Goal: Use online tool/utility: Use online tool/utility

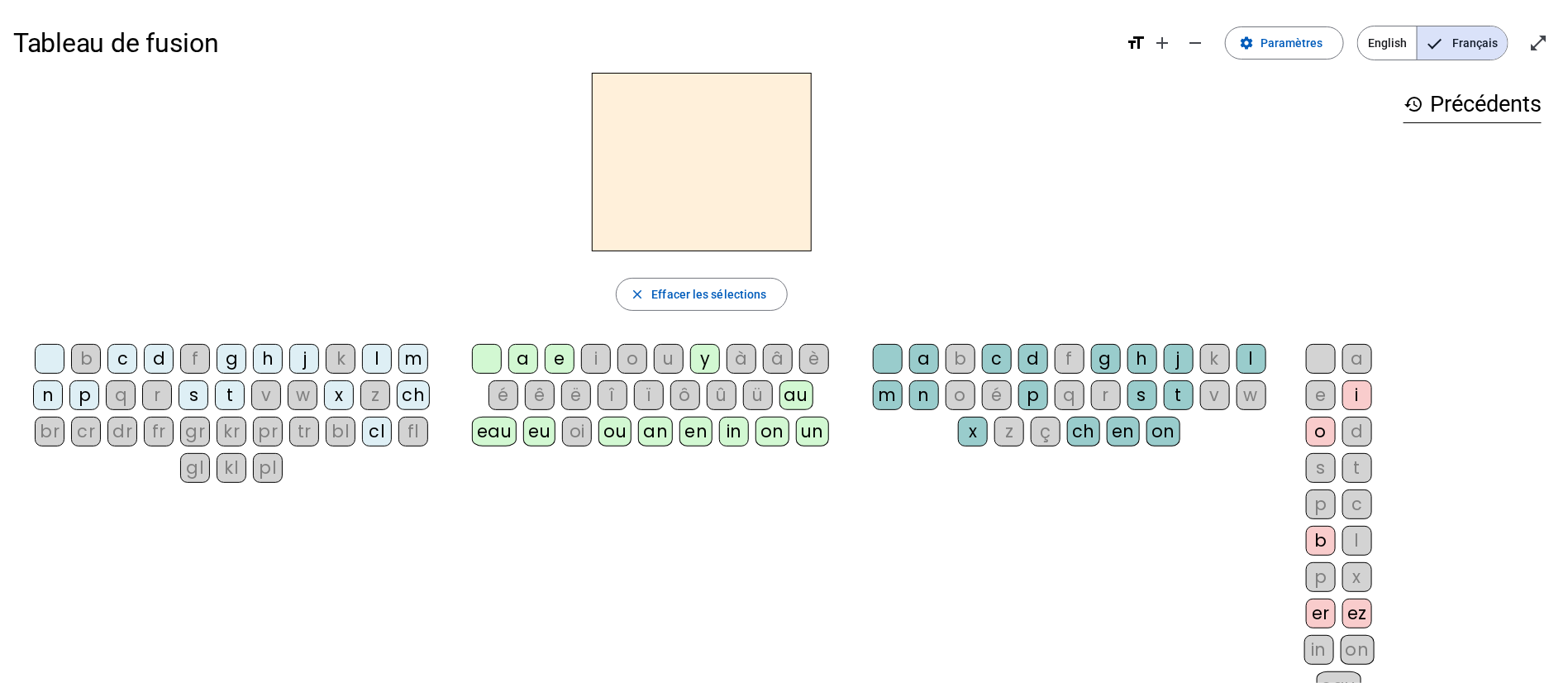
click at [409, 394] on div "ch" at bounding box center [413, 395] width 33 height 30
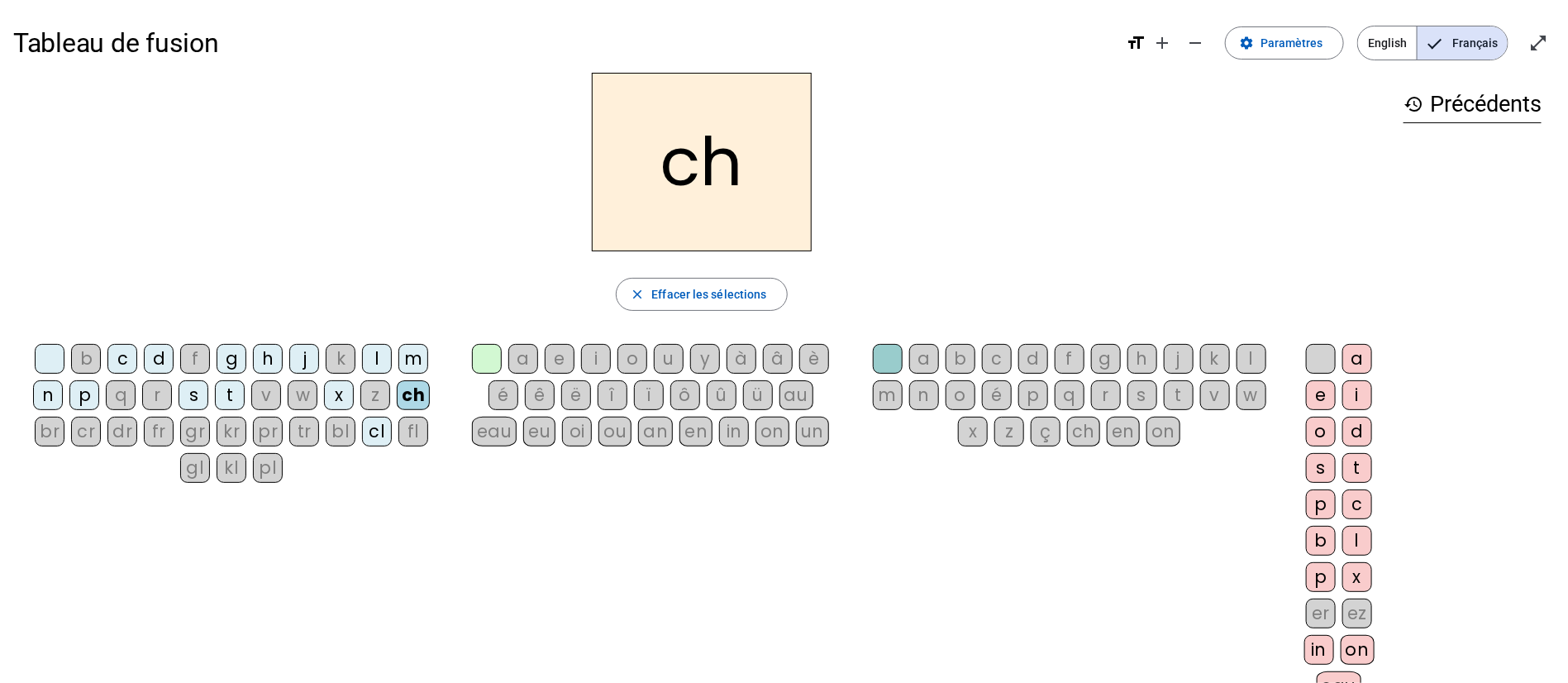
click at [521, 366] on div "a" at bounding box center [523, 359] width 30 height 30
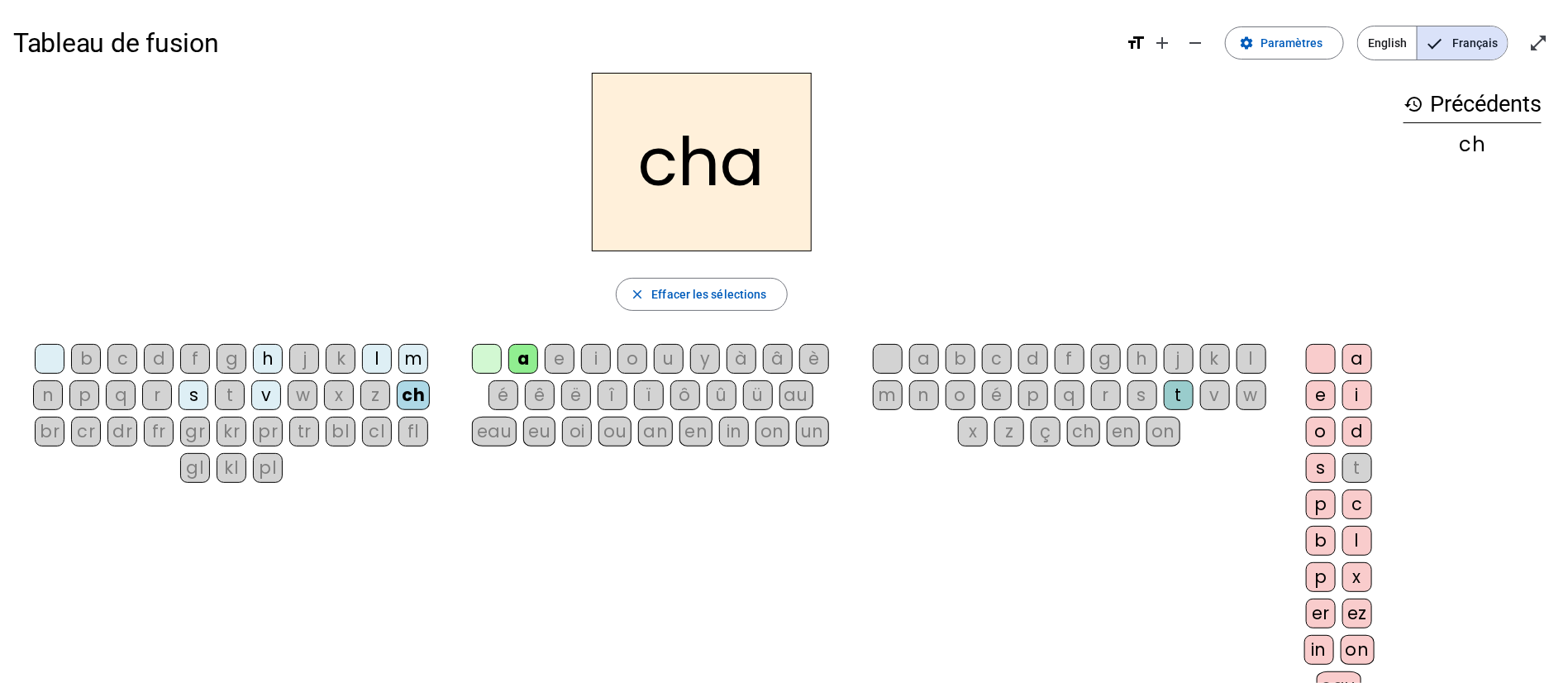
click at [955, 357] on div "b" at bounding box center [961, 359] width 30 height 30
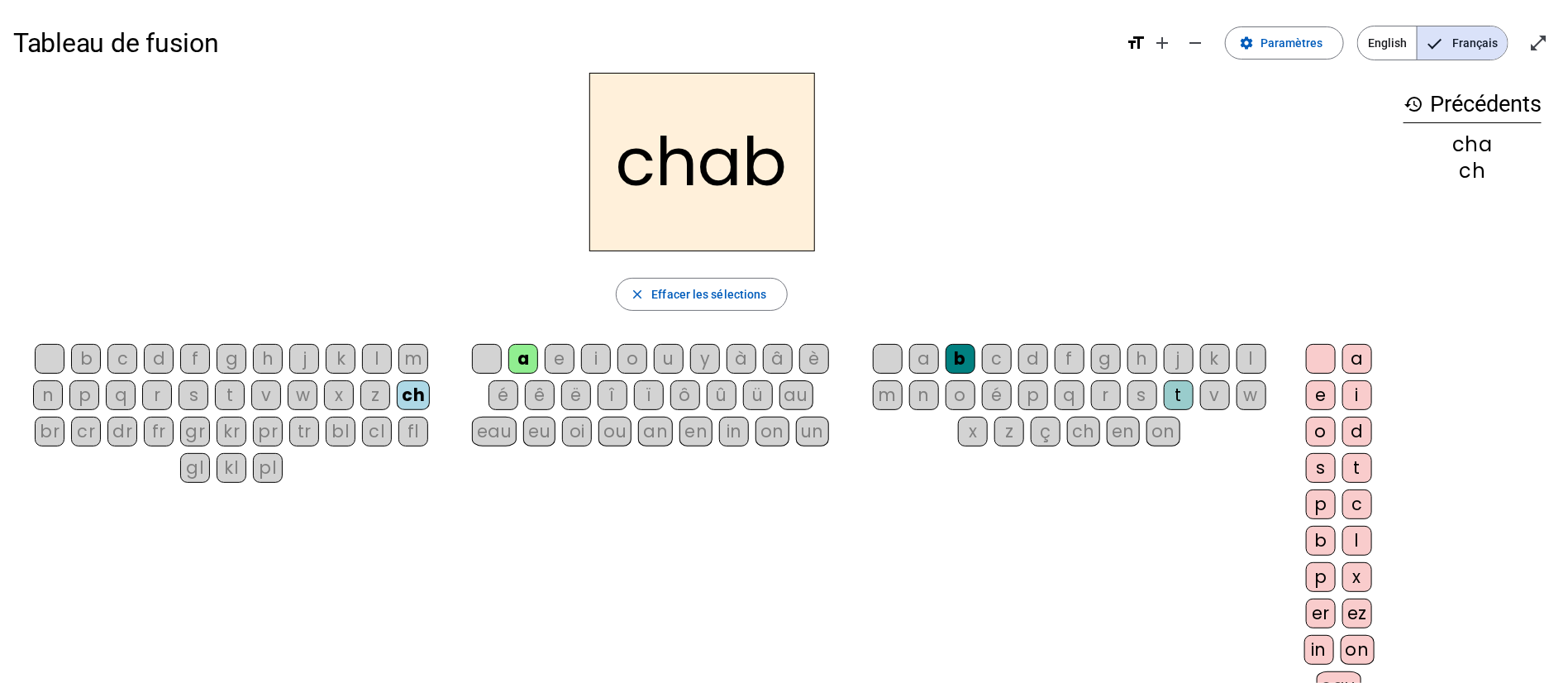
click at [1330, 654] on div "in" at bounding box center [1319, 649] width 30 height 30
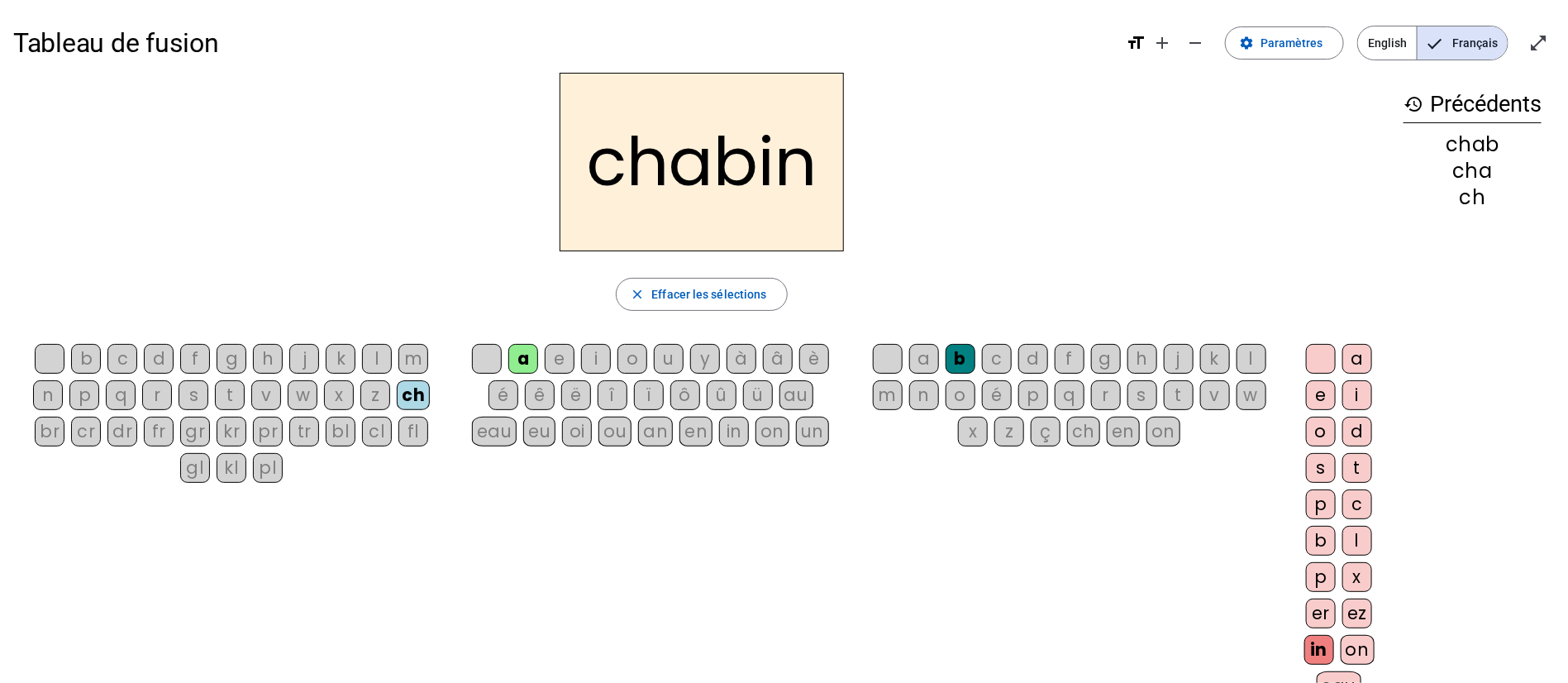
scroll to position [124, 0]
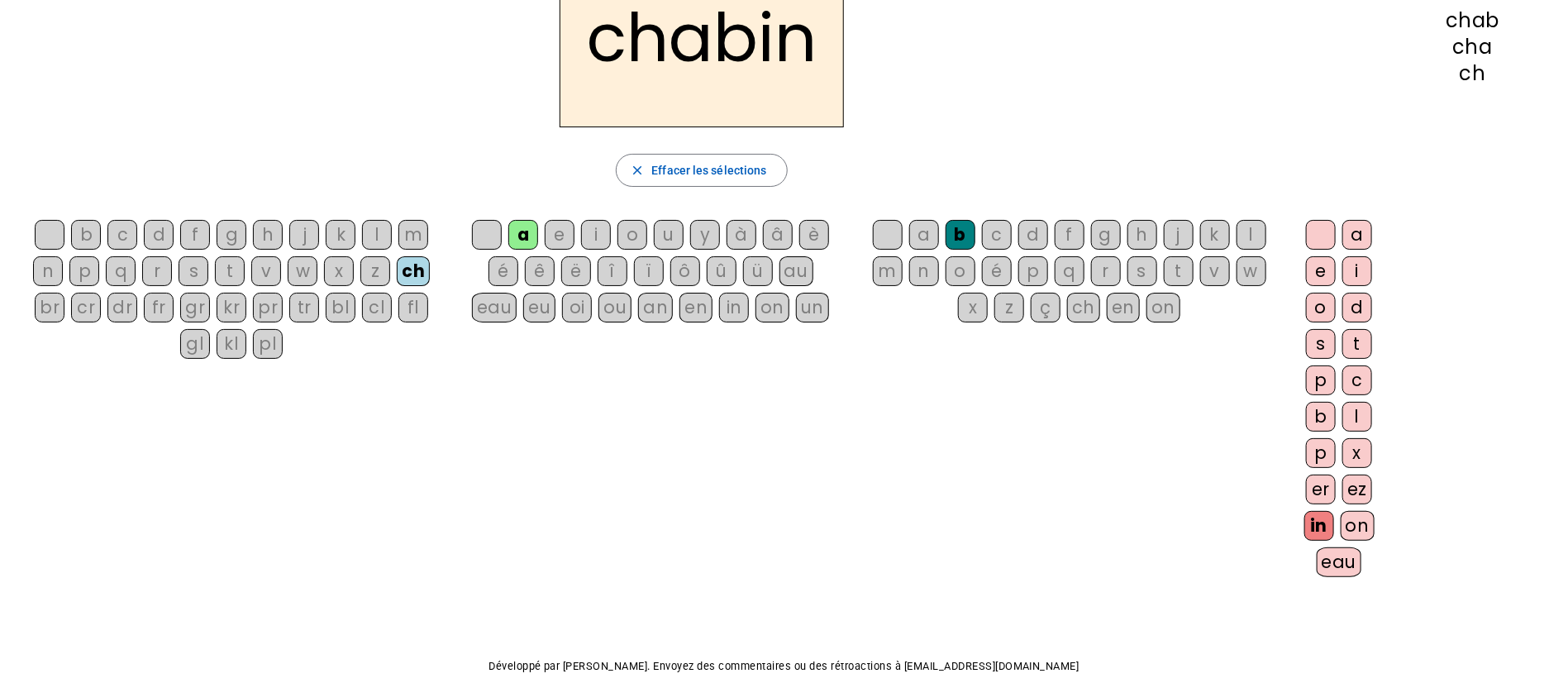
click at [1362, 526] on div "on" at bounding box center [1357, 525] width 33 height 30
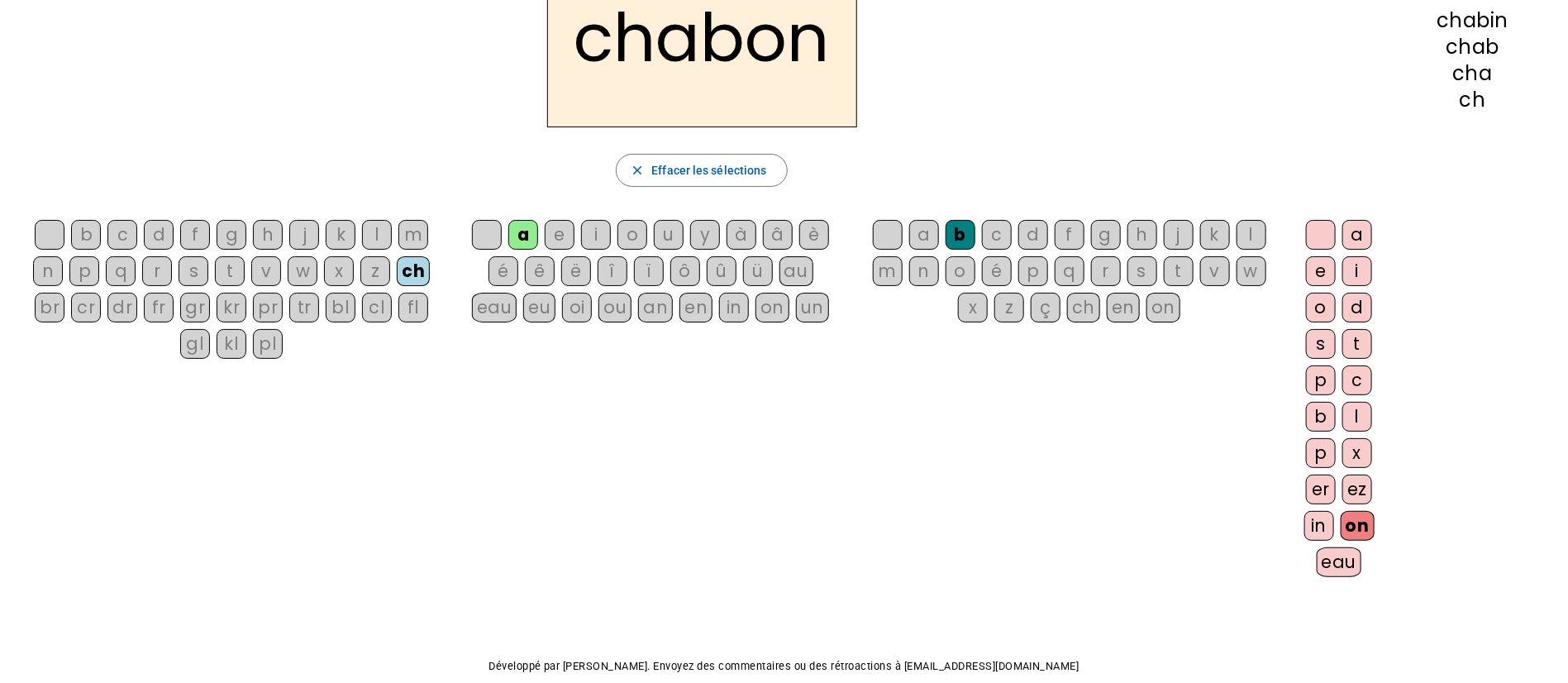
scroll to position [0, 0]
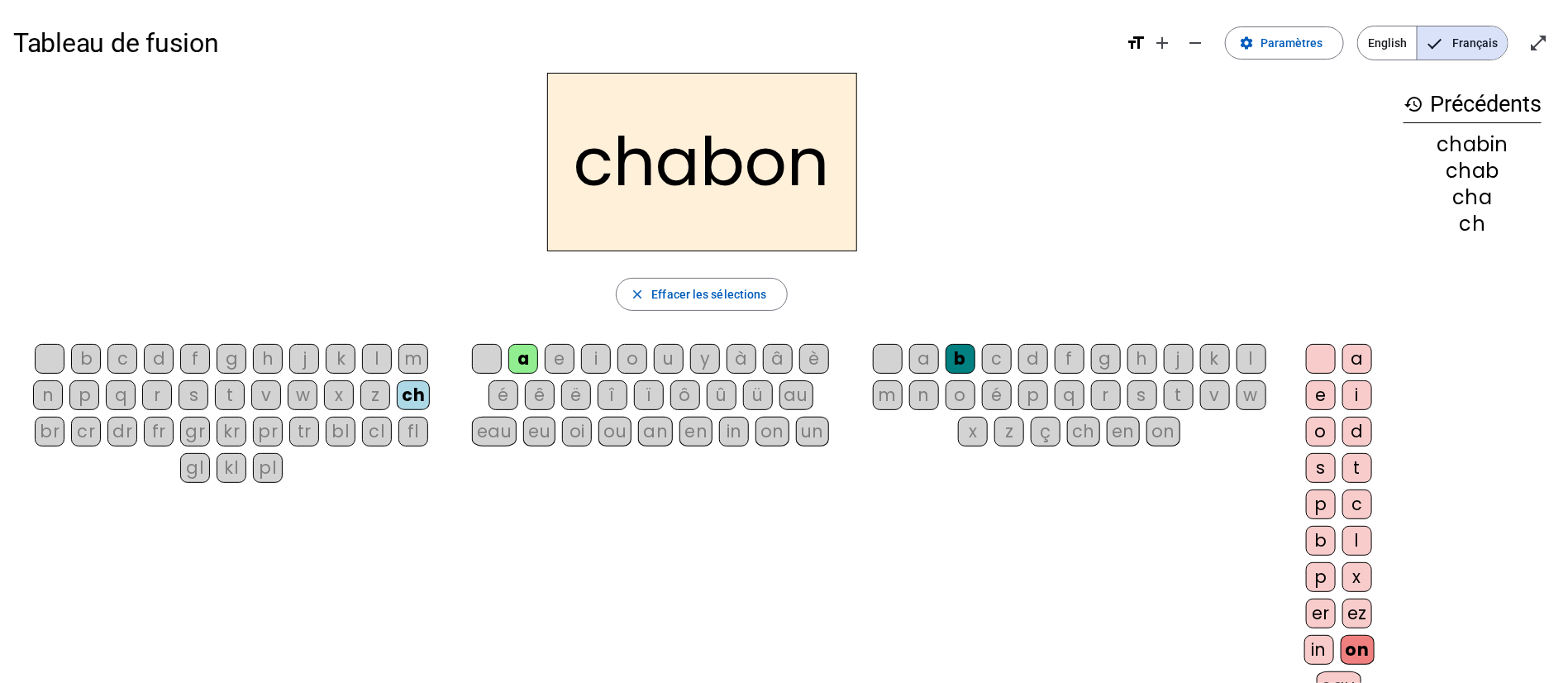
click at [1324, 615] on div "er" at bounding box center [1321, 613] width 30 height 30
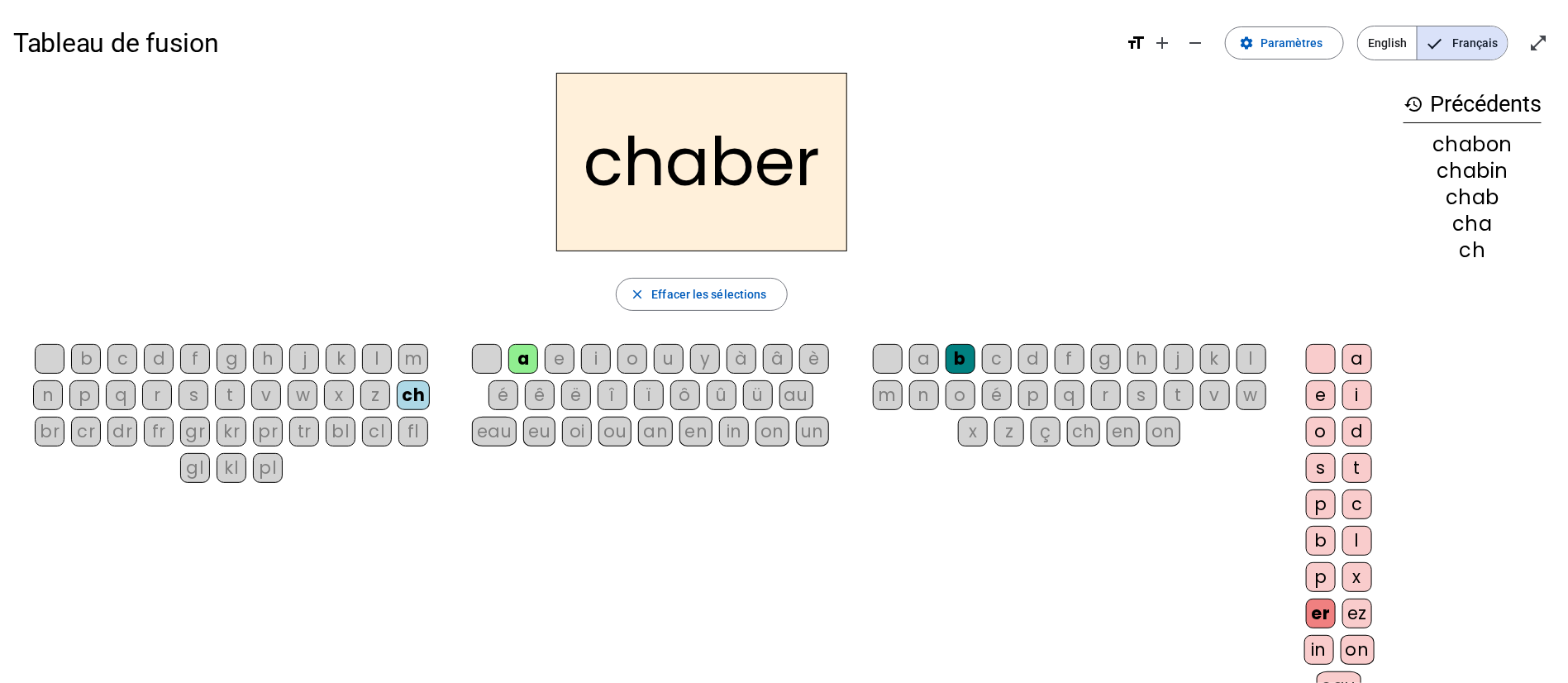
click at [702, 437] on div "en" at bounding box center [696, 431] width 33 height 30
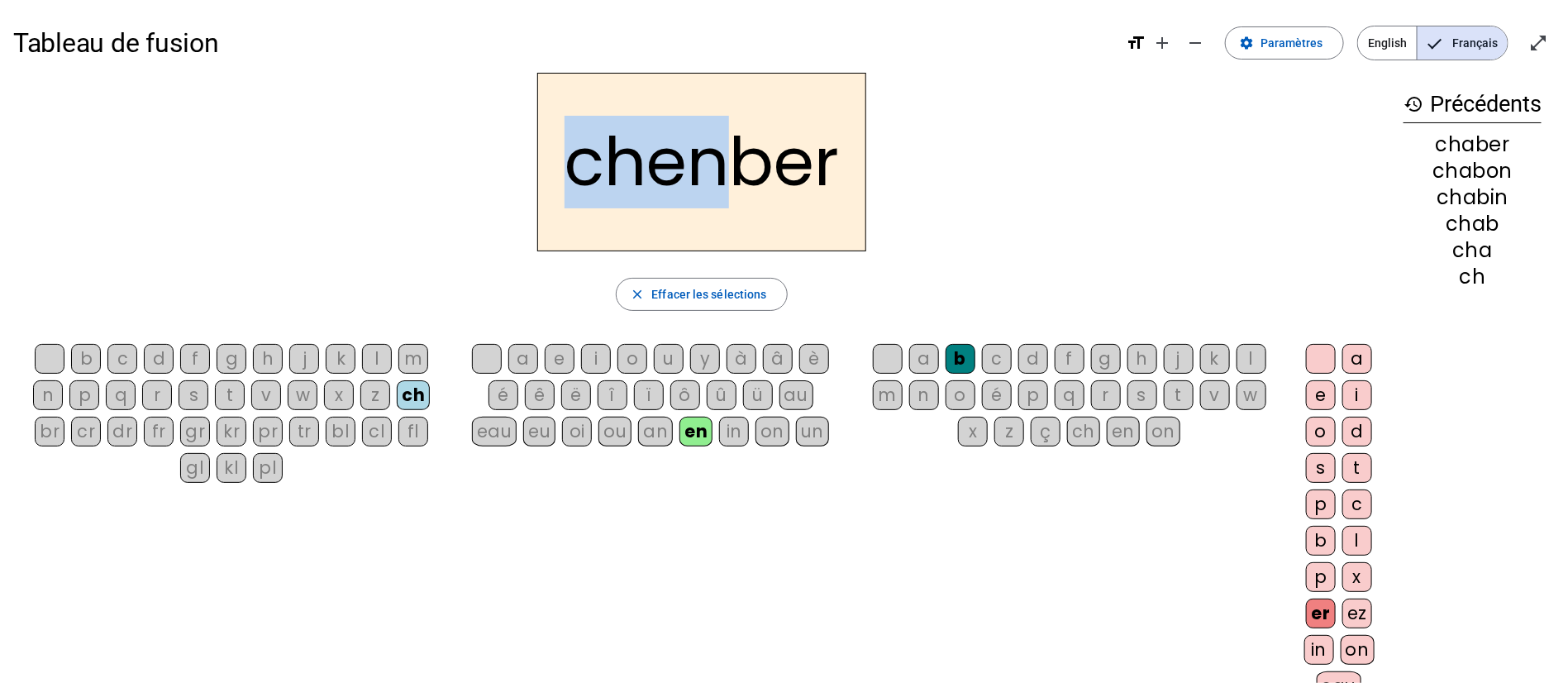
drag, startPoint x: 573, startPoint y: 167, endPoint x: 724, endPoint y: 162, distance: 151.1
click at [724, 162] on h2 "chenber" at bounding box center [701, 161] width 329 height 178
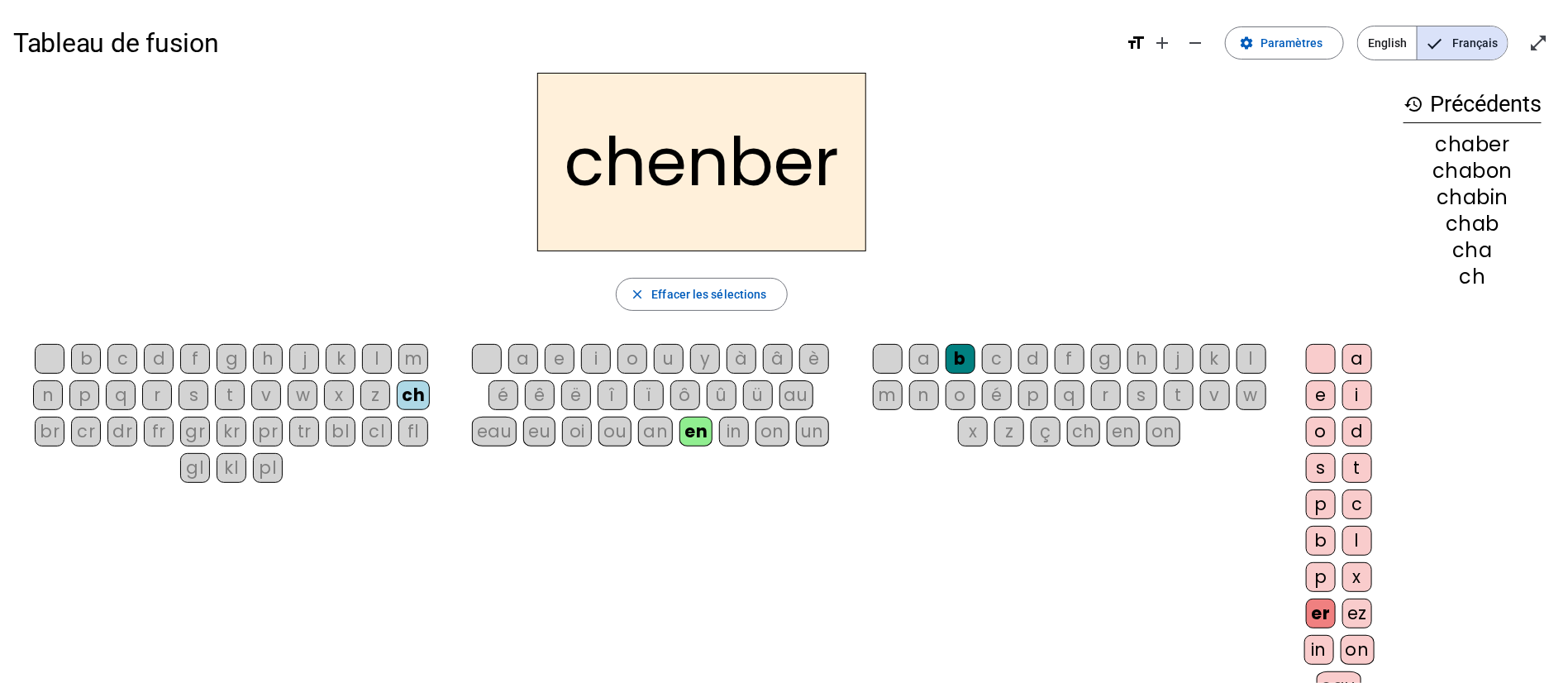
click at [819, 537] on div "b c d f g h j k l m n p q r s t v w x z ch br cr dr fr gr kr pr tr bl cl fl gl …" at bounding box center [702, 526] width 1377 height 377
click at [483, 428] on div "eau" at bounding box center [494, 431] width 45 height 30
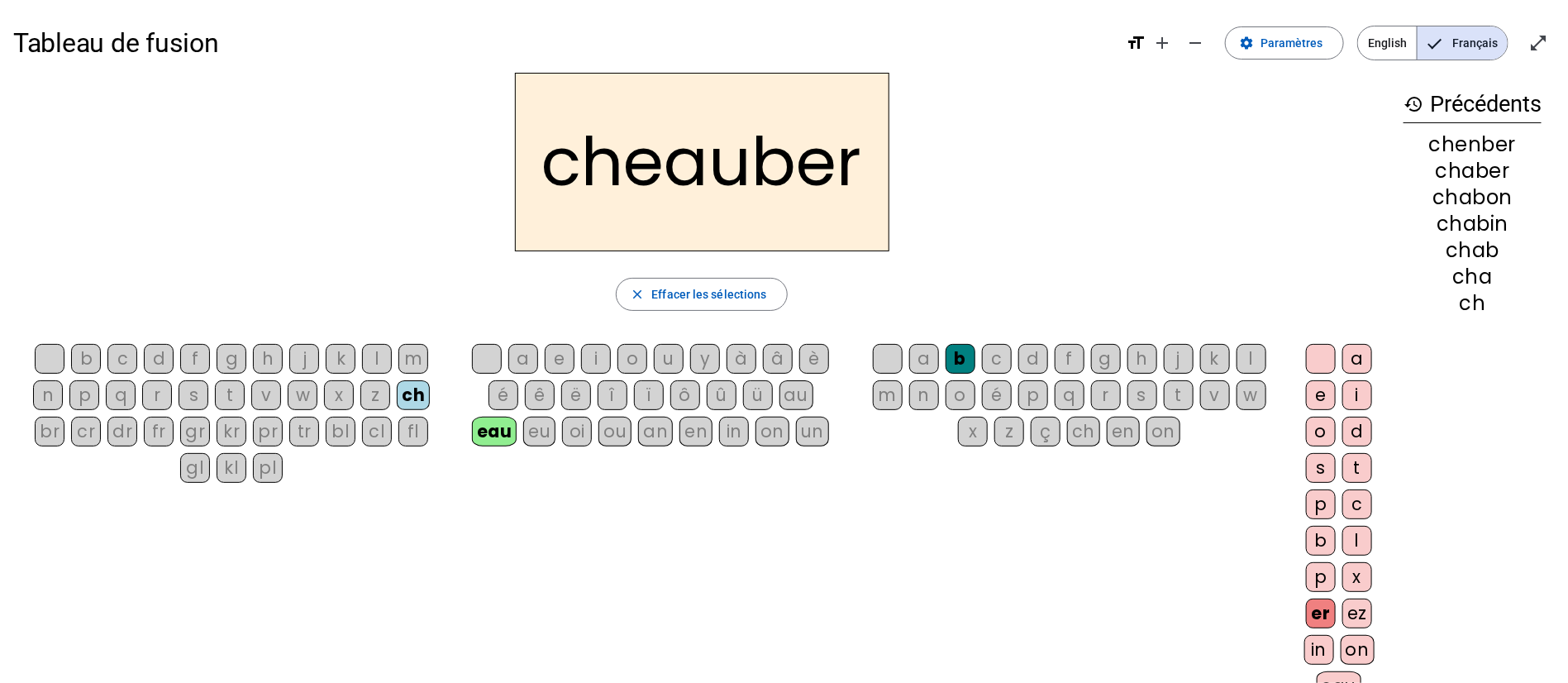
click at [261, 391] on div "v" at bounding box center [266, 395] width 30 height 30
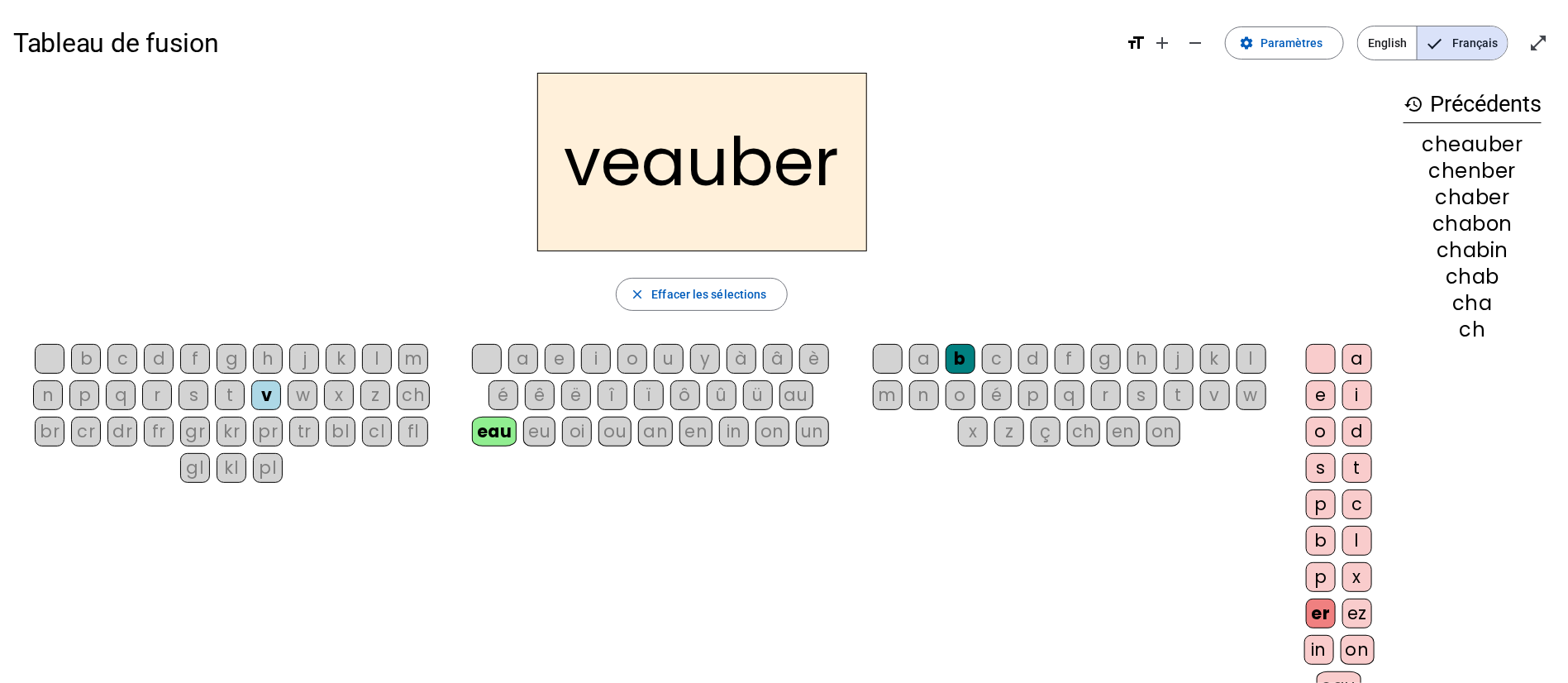
click at [414, 428] on div "fl" at bounding box center [413, 431] width 30 height 30
click at [741, 439] on div "in" at bounding box center [733, 431] width 30 height 30
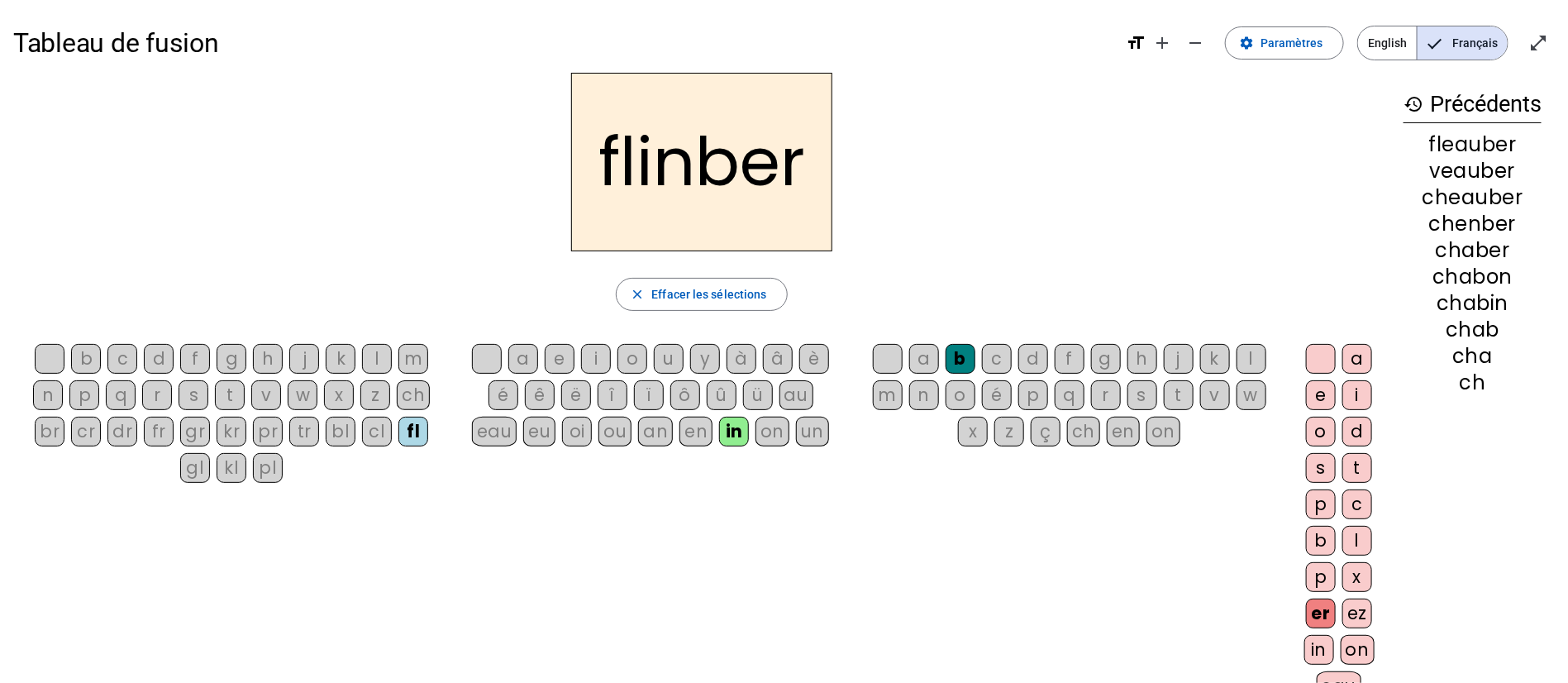
scroll to position [124, 0]
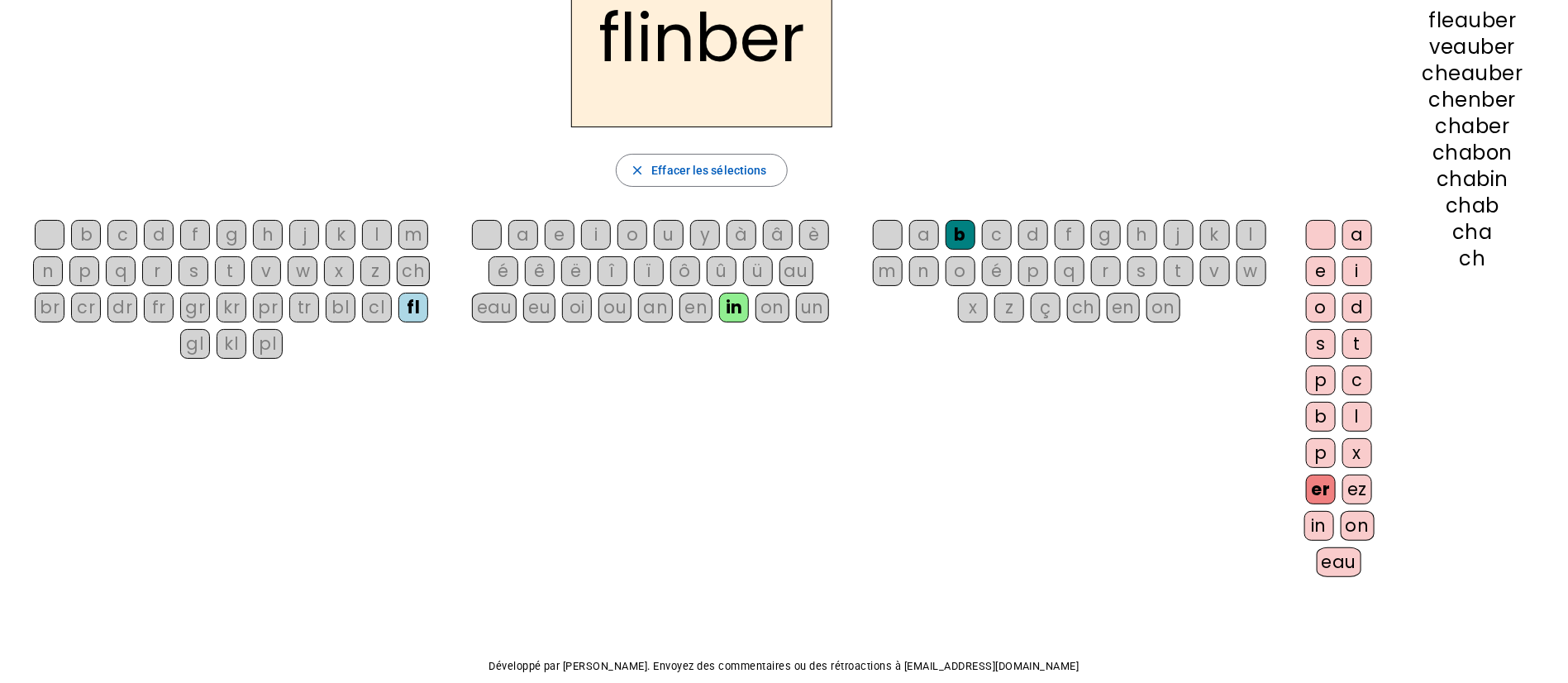
click at [1362, 519] on div "on" at bounding box center [1357, 525] width 33 height 30
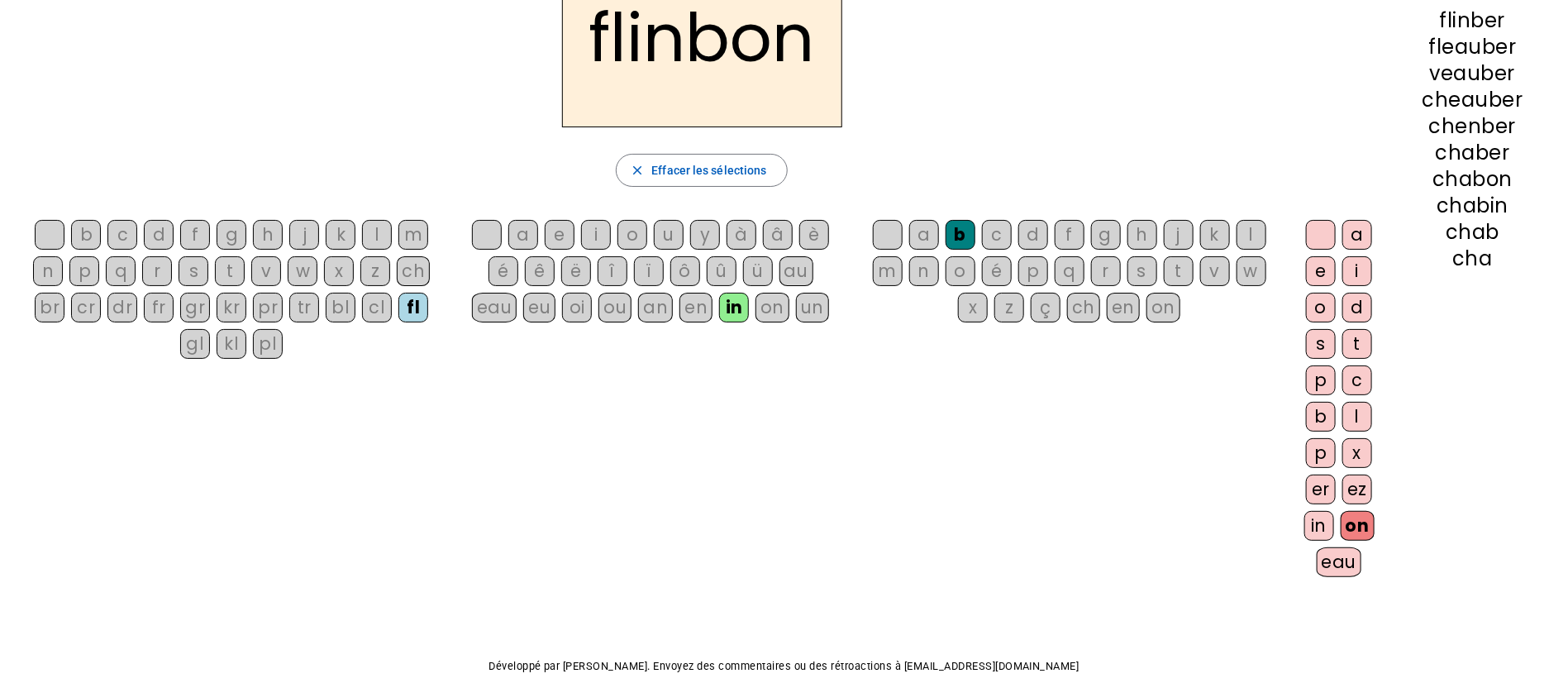
scroll to position [0, 0]
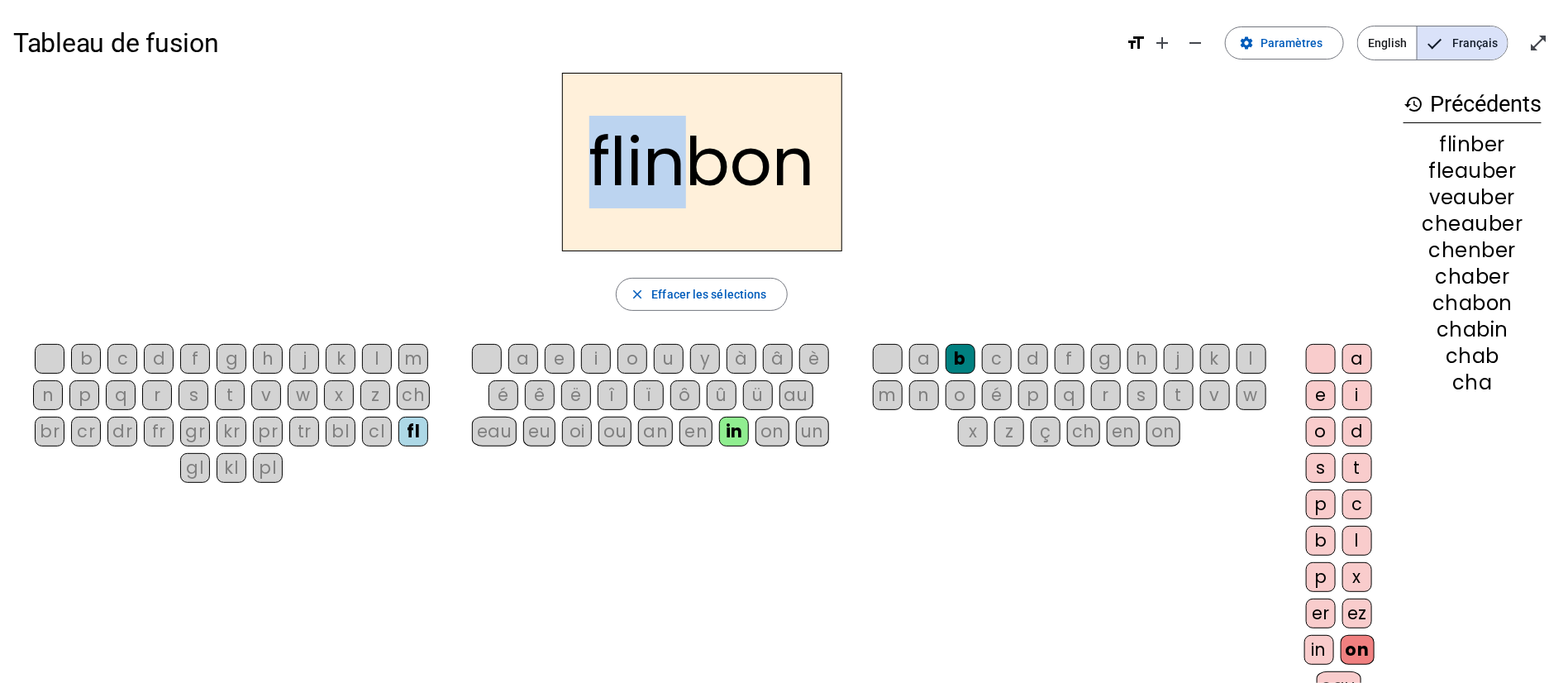
drag, startPoint x: 589, startPoint y: 165, endPoint x: 682, endPoint y: 184, distance: 94.9
click at [681, 169] on h2 "flinbon" at bounding box center [703, 161] width 281 height 178
click at [939, 257] on div "flinbon close Effacer les sélections b c d f g h j k l m n p q r s t v w x z ch…" at bounding box center [702, 393] width 1377 height 642
drag, startPoint x: 586, startPoint y: 163, endPoint x: 689, endPoint y: 176, distance: 103.8
click at [689, 176] on h2 "flinbon" at bounding box center [703, 161] width 281 height 178
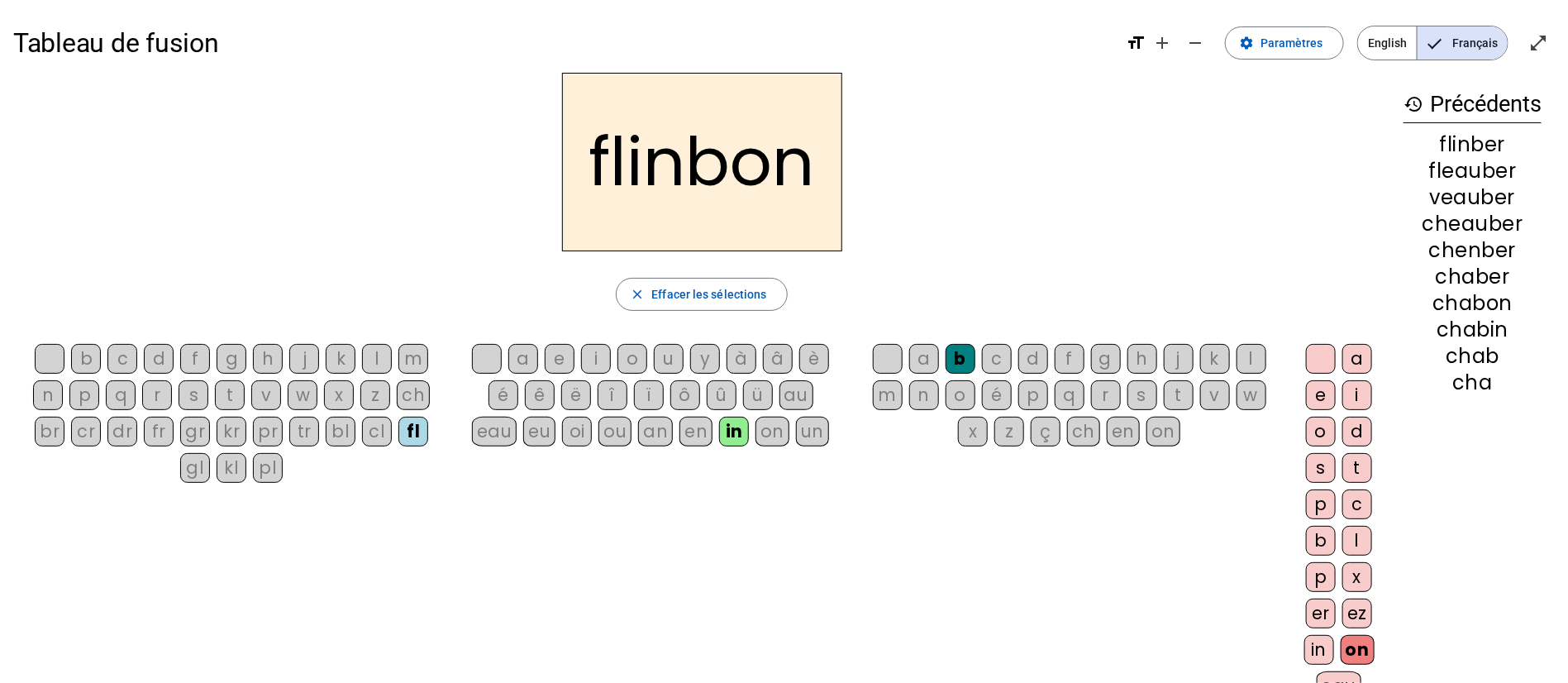
click at [851, 176] on div "flinbon" at bounding box center [702, 161] width 1377 height 178
